Goal: Information Seeking & Learning: Learn about a topic

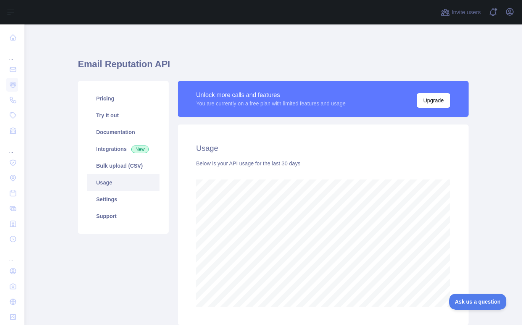
scroll to position [300, 492]
click at [316, 67] on h1 "Email Reputation API" at bounding box center [273, 67] width 391 height 18
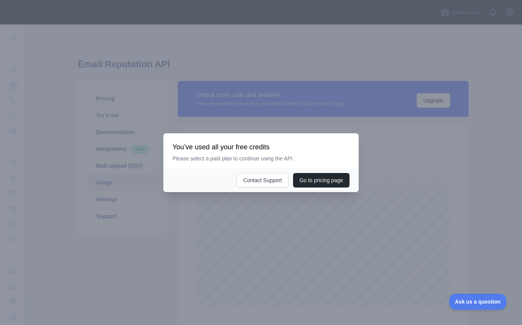
click at [291, 216] on div at bounding box center [261, 162] width 522 height 325
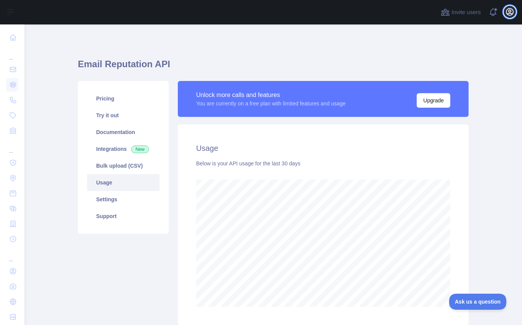
click at [508, 12] on icon "button" at bounding box center [509, 11] width 9 height 9
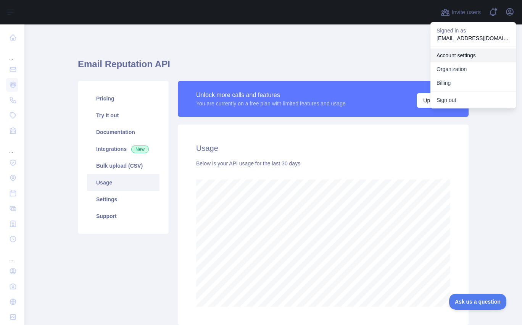
click at [459, 54] on link "Account settings" at bounding box center [472, 55] width 85 height 14
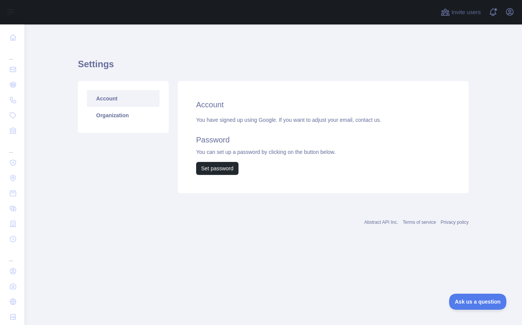
click at [260, 30] on div "Settings Account Organization Account You have signed up using Google. If you w…" at bounding box center [273, 136] width 391 height 225
click at [117, 118] on link "Organization" at bounding box center [123, 115] width 73 height 17
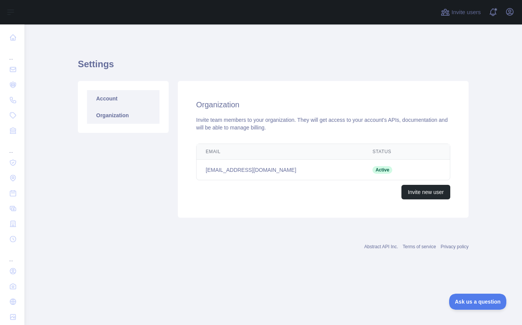
click at [130, 102] on link "Account" at bounding box center [123, 98] width 73 height 17
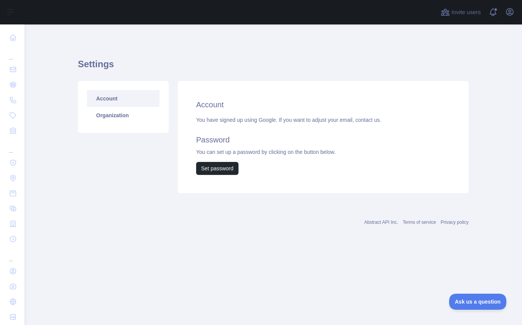
click at [259, 73] on h1 "Settings" at bounding box center [273, 67] width 391 height 18
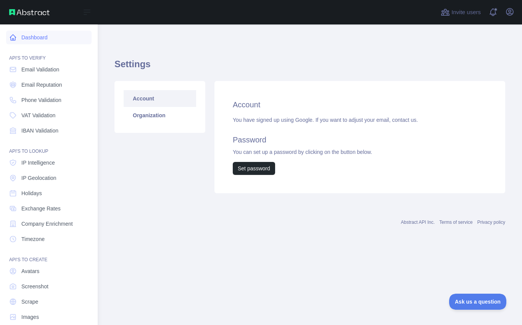
click at [53, 39] on link "Dashboard" at bounding box center [48, 38] width 85 height 14
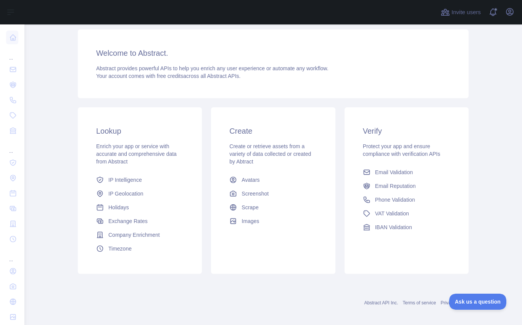
scroll to position [55, 0]
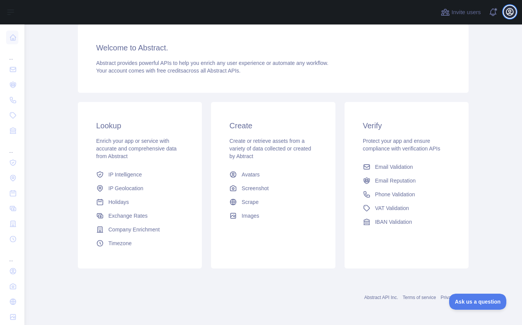
click at [509, 10] on icon "button" at bounding box center [509, 11] width 9 height 9
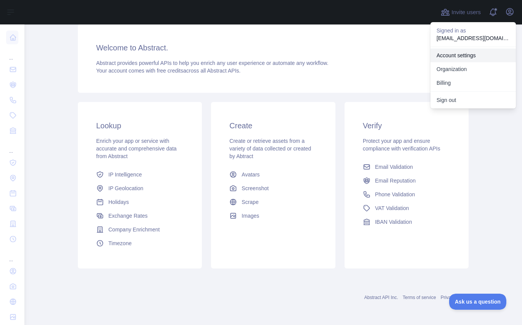
click at [463, 55] on link "Account settings" at bounding box center [472, 55] width 85 height 14
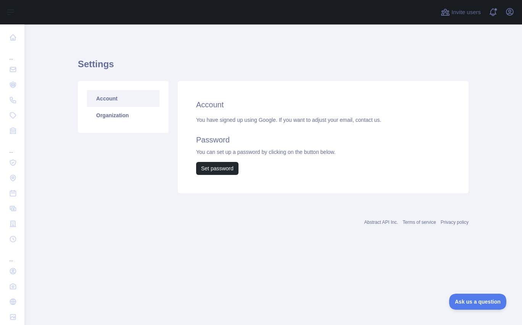
click at [259, 112] on div "Account You have signed up using Google. If you want to adjust your email, cont…" at bounding box center [323, 137] width 291 height 112
click at [305, 153] on div "You have signed up using Google. If you want to adjust your email, contact us. …" at bounding box center [323, 145] width 254 height 59
click at [132, 118] on link "Organization" at bounding box center [123, 115] width 73 height 17
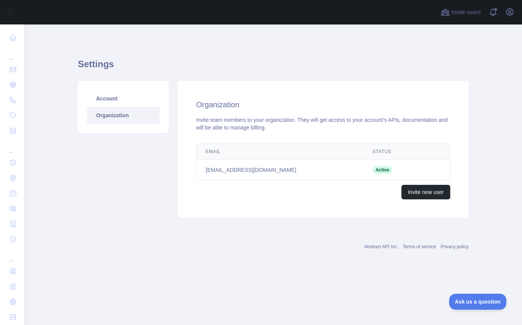
click at [498, 44] on main "Settings Account Organization Organization Invite team members to your organiza…" at bounding box center [273, 174] width 498 height 300
click at [493, 9] on span at bounding box center [495, 12] width 15 height 24
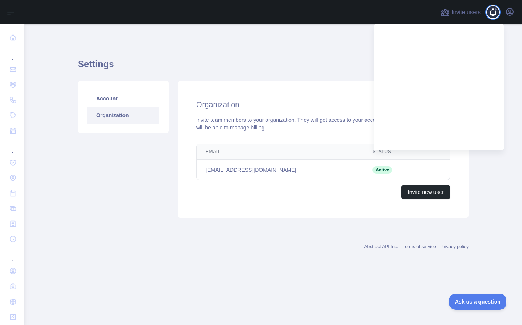
click at [493, 9] on span at bounding box center [495, 12] width 15 height 24
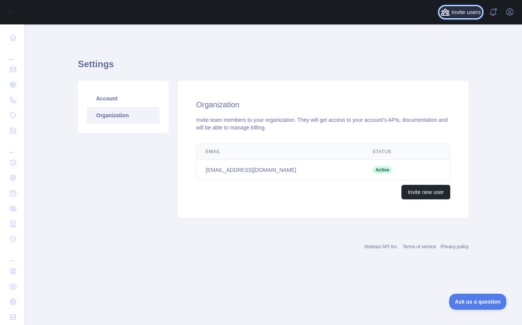
click at [463, 8] on span "Invite users" at bounding box center [465, 12] width 29 height 9
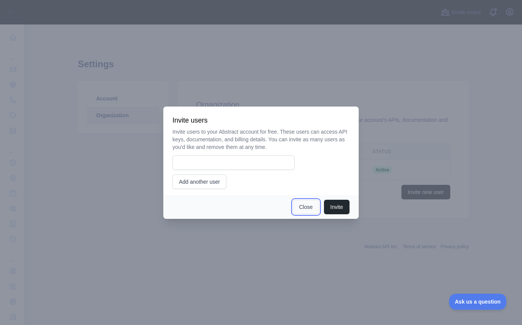
click at [306, 207] on button "Close" at bounding box center [306, 207] width 27 height 15
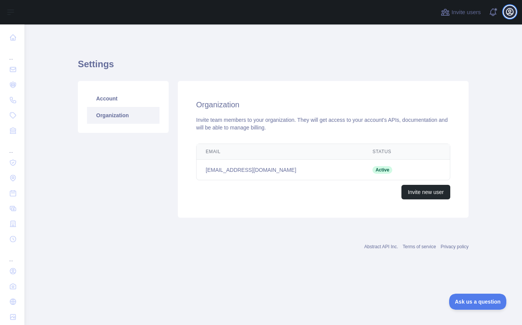
click at [506, 13] on icon "button" at bounding box center [509, 11] width 7 height 7
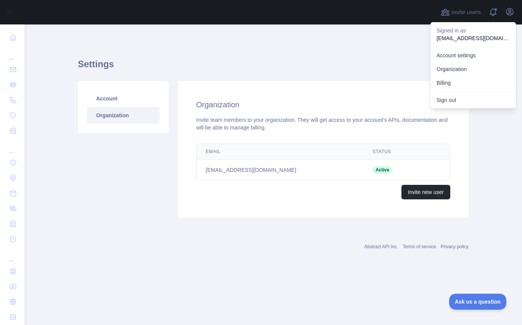
click at [472, 39] on p "[EMAIL_ADDRESS][DOMAIN_NAME]" at bounding box center [473, 38] width 73 height 8
click at [456, 71] on link "Organization" at bounding box center [472, 69] width 85 height 14
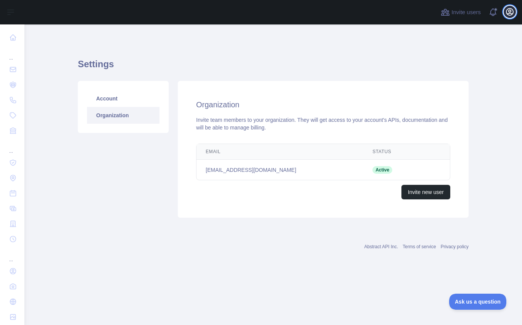
click at [508, 14] on icon "button" at bounding box center [509, 11] width 9 height 9
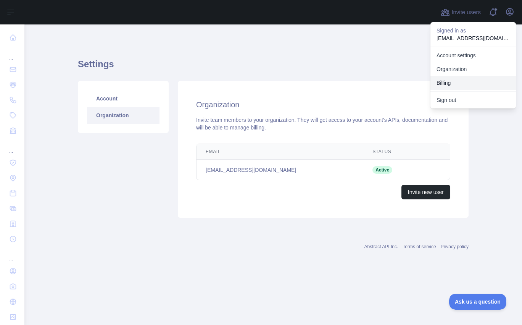
click at [446, 78] on button "Billing" at bounding box center [472, 83] width 85 height 14
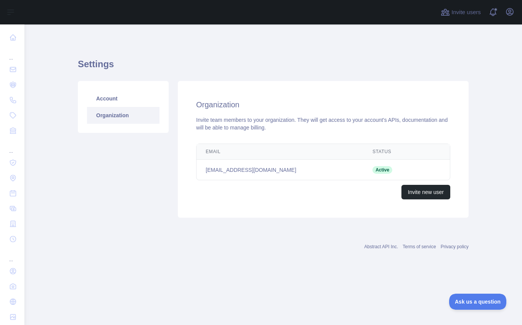
click at [453, 63] on h1 "Settings" at bounding box center [273, 67] width 391 height 18
click at [53, 204] on main "Settings Account Organization Organization Invite team members to your organiza…" at bounding box center [273, 174] width 498 height 300
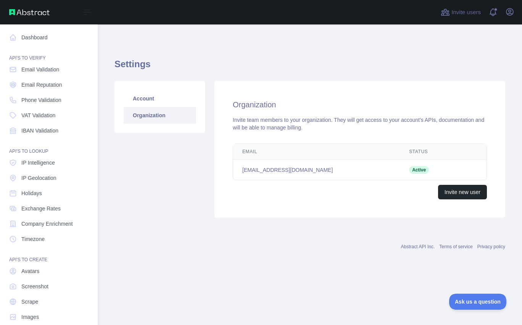
click at [16, 12] on img at bounding box center [29, 12] width 40 height 6
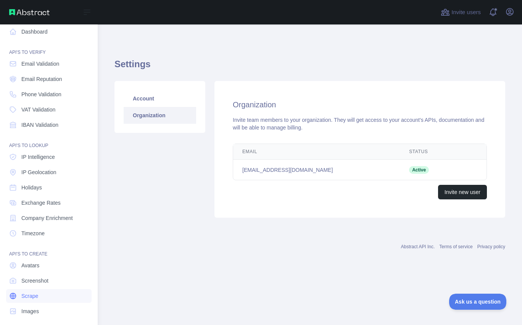
scroll to position [11, 0]
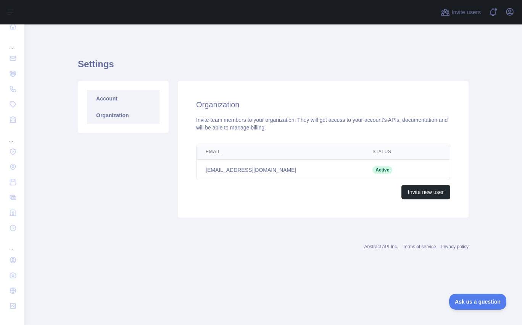
click at [108, 95] on link "Account" at bounding box center [123, 98] width 73 height 17
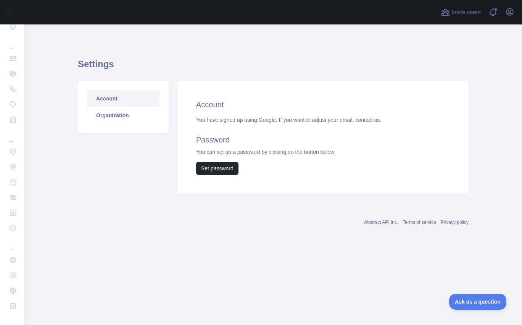
click at [223, 122] on div "You have signed up using Google. If you want to adjust your email, contact us. …" at bounding box center [323, 145] width 254 height 59
click at [396, 97] on div "Account You have signed up using Google. If you want to adjust your email, cont…" at bounding box center [323, 137] width 291 height 112
click at [47, 114] on main "Settings Account Organization Account You have signed up using Google. If you w…" at bounding box center [273, 174] width 498 height 300
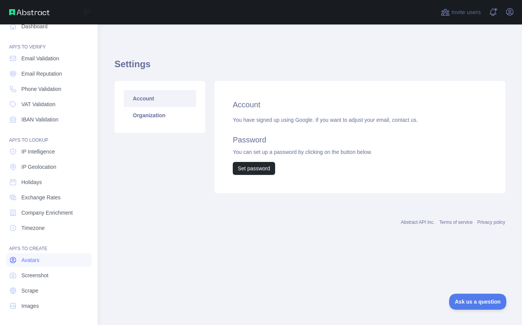
click at [34, 260] on span "Avatars" at bounding box center [30, 260] width 18 height 8
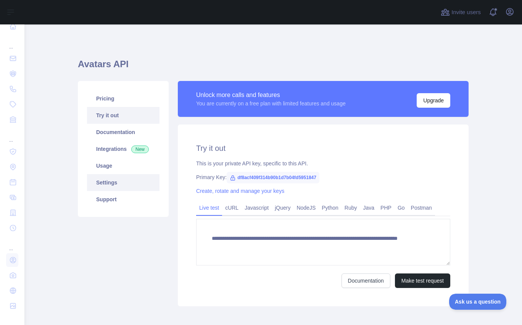
click at [114, 182] on link "Settings" at bounding box center [123, 182] width 73 height 17
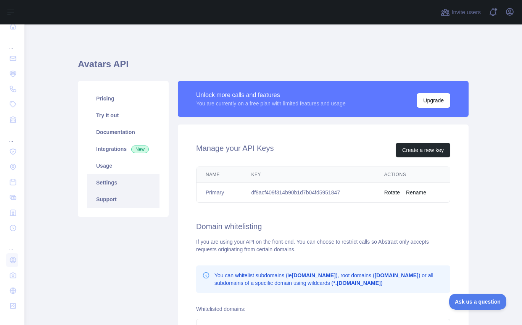
click at [103, 199] on link "Support" at bounding box center [123, 199] width 73 height 17
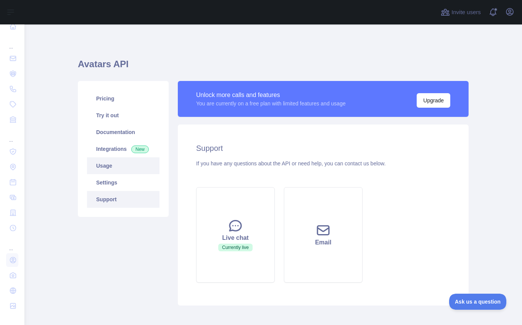
click at [123, 169] on link "Usage" at bounding box center [123, 165] width 73 height 17
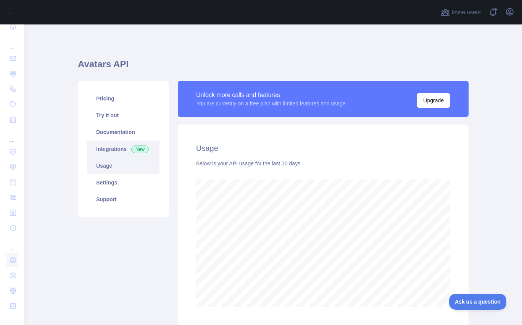
click at [119, 151] on link "Integrations New" at bounding box center [123, 148] width 73 height 17
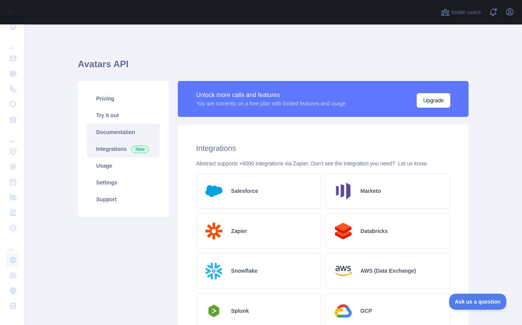
click at [114, 135] on link "Documentation" at bounding box center [123, 132] width 73 height 17
click at [114, 128] on link "Documentation" at bounding box center [123, 132] width 73 height 17
click at [106, 118] on link "Try it out" at bounding box center [123, 115] width 73 height 17
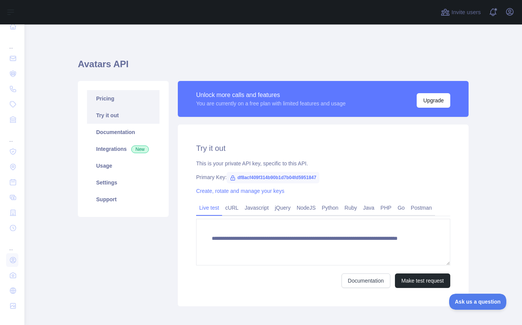
click at [115, 97] on link "Pricing" at bounding box center [123, 98] width 73 height 17
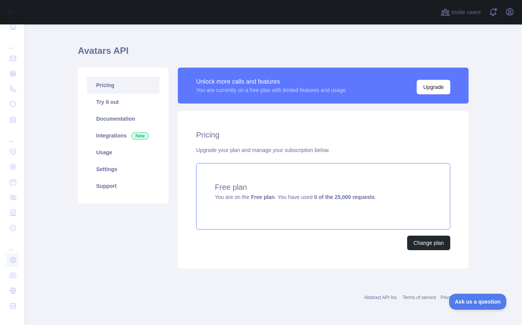
scroll to position [13, 0]
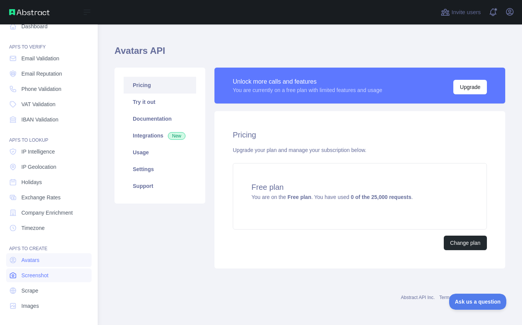
click at [42, 279] on span "Screenshot" at bounding box center [34, 275] width 27 height 8
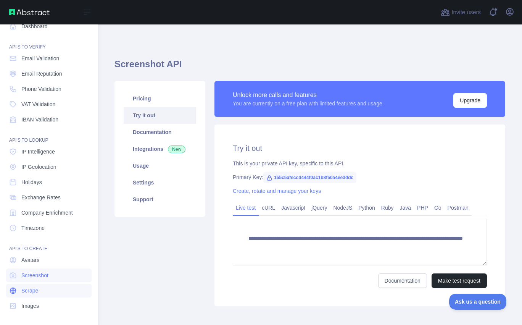
click at [32, 292] on span "Scrape" at bounding box center [29, 291] width 17 height 8
click at [35, 299] on link "Images" at bounding box center [48, 306] width 85 height 14
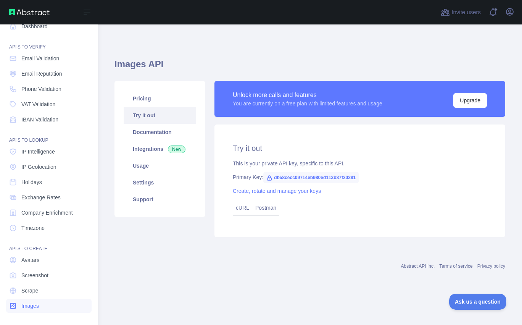
click at [34, 299] on link "Images" at bounding box center [48, 306] width 85 height 14
click at [29, 290] on span "Scrape" at bounding box center [29, 291] width 17 height 8
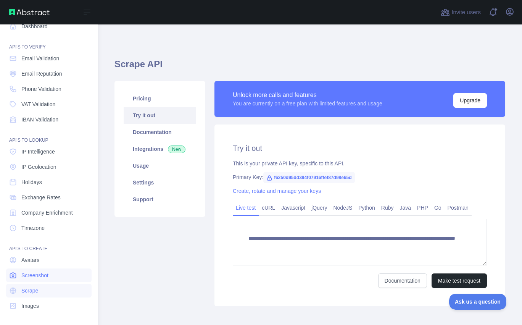
click at [23, 281] on link "Screenshot" at bounding box center [48, 275] width 85 height 14
click at [26, 262] on span "Avatars" at bounding box center [30, 260] width 18 height 8
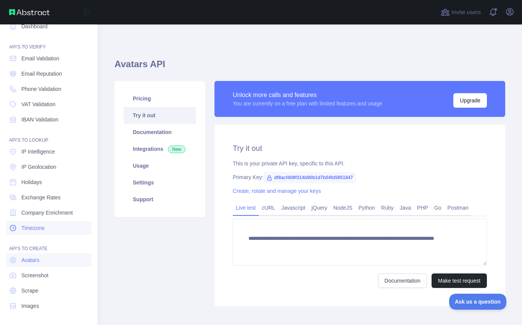
click at [42, 227] on span "Timezone" at bounding box center [32, 228] width 23 height 8
click at [35, 214] on span "Company Enrichment" at bounding box center [47, 213] width 52 height 8
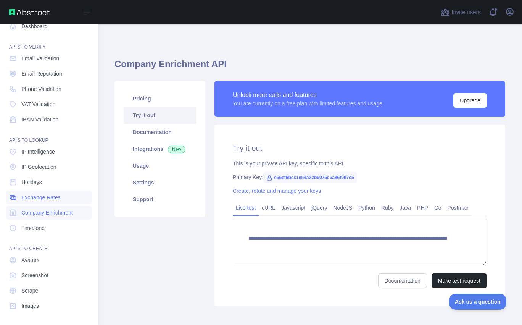
click at [42, 198] on span "Exchange Rates" at bounding box center [40, 197] width 39 height 8
click at [37, 184] on span "Holidays" at bounding box center [31, 182] width 21 height 8
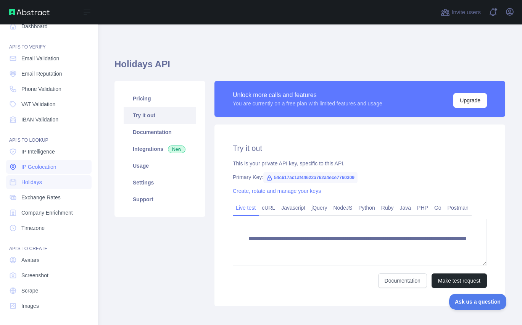
click at [40, 166] on span "IP Geolocation" at bounding box center [38, 167] width 35 height 8
click at [44, 152] on span "IP Intelligence" at bounding box center [38, 152] width 34 height 8
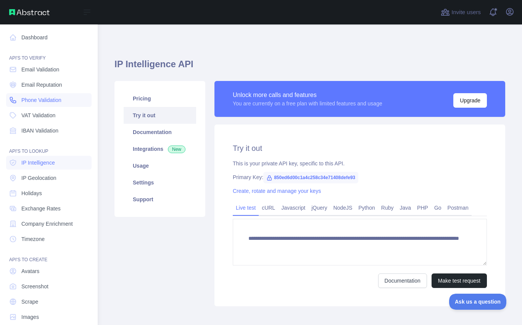
click at [39, 98] on span "Phone Validation" at bounding box center [41, 100] width 40 height 8
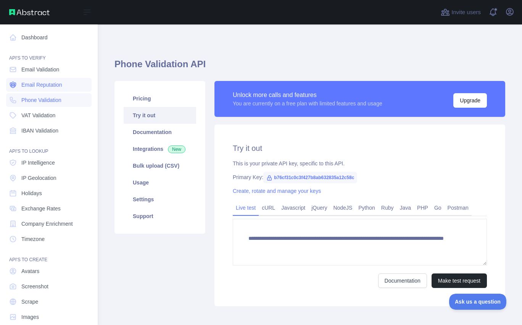
click at [53, 90] on link "Email Reputation" at bounding box center [48, 85] width 85 height 14
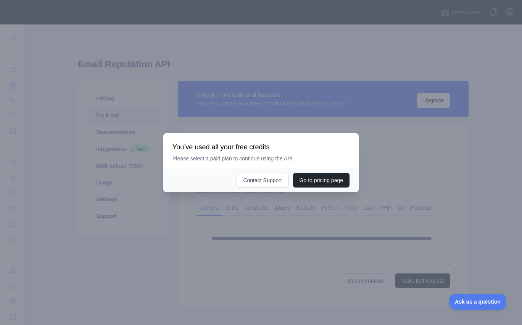
drag, startPoint x: 140, startPoint y: 157, endPoint x: 132, endPoint y: 151, distance: 10.1
click at [140, 157] on div at bounding box center [261, 162] width 522 height 325
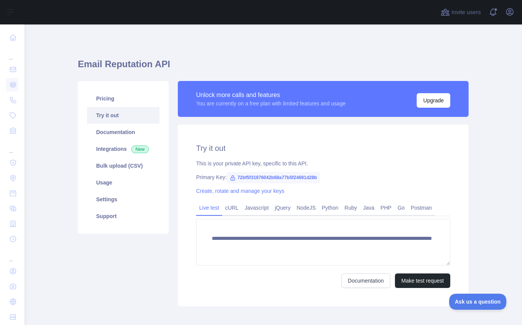
click at [38, 78] on main "**********" at bounding box center [273, 174] width 498 height 300
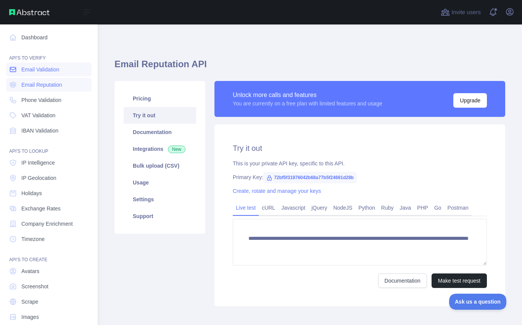
click at [48, 66] on span "Email Validation" at bounding box center [40, 70] width 38 height 8
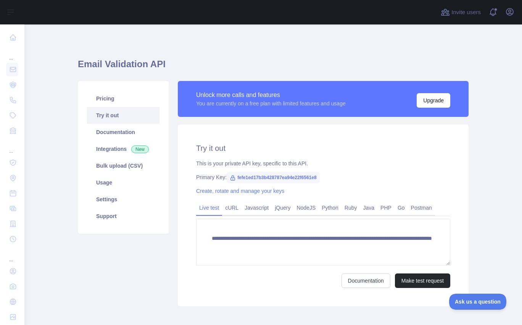
click at [140, 59] on h1 "Email Validation API" at bounding box center [273, 67] width 391 height 18
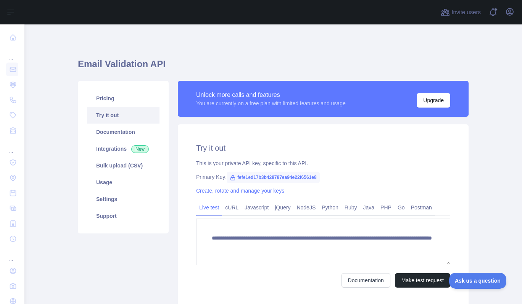
click at [287, 37] on div "**********" at bounding box center [273, 193] width 391 height 338
drag, startPoint x: 104, startPoint y: 71, endPoint x: 118, endPoint y: 71, distance: 13.7
click at [104, 71] on h1 "Email Validation API" at bounding box center [273, 67] width 391 height 18
click at [148, 59] on h1 "Email Validation API" at bounding box center [273, 67] width 391 height 18
click at [110, 184] on link "Usage" at bounding box center [123, 182] width 73 height 17
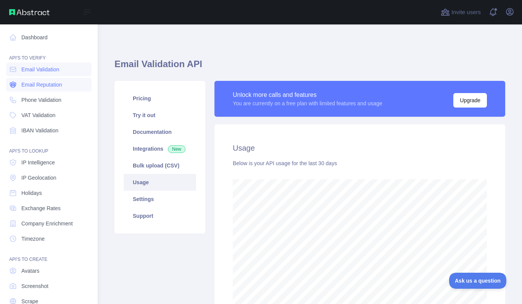
scroll to position [381343, 381204]
click at [33, 81] on span "Email Reputation" at bounding box center [41, 85] width 41 height 8
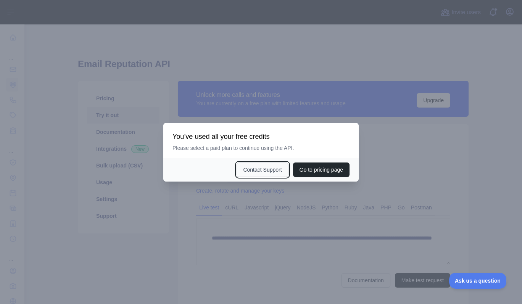
click at [258, 175] on button "Contact Support" at bounding box center [263, 170] width 52 height 15
drag, startPoint x: 429, startPoint y: 241, endPoint x: 408, endPoint y: 232, distance: 23.1
click at [426, 241] on div at bounding box center [261, 152] width 522 height 304
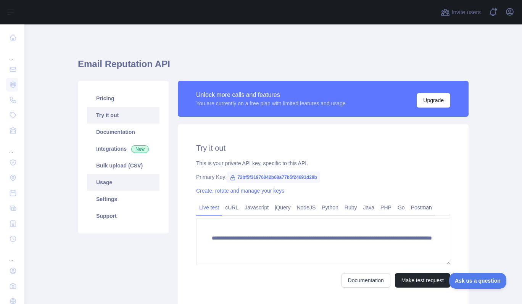
click at [115, 184] on link "Usage" at bounding box center [123, 182] width 73 height 17
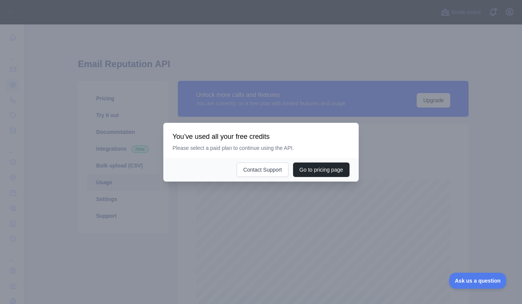
scroll to position [280, 492]
click at [143, 229] on div at bounding box center [261, 152] width 522 height 304
